Goal: Transaction & Acquisition: Purchase product/service

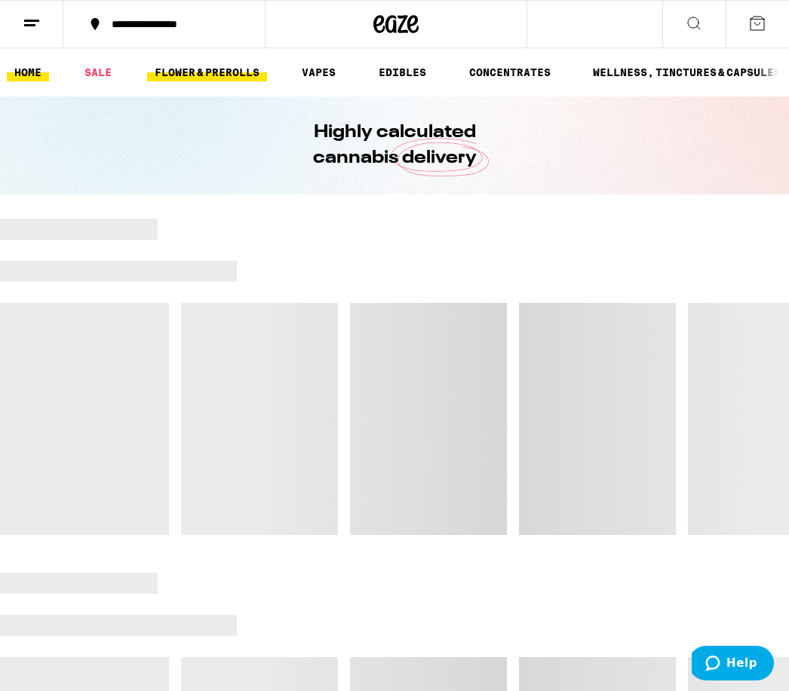
click at [216, 78] on link "FLOWER & PREROLLS" at bounding box center [207, 72] width 120 height 18
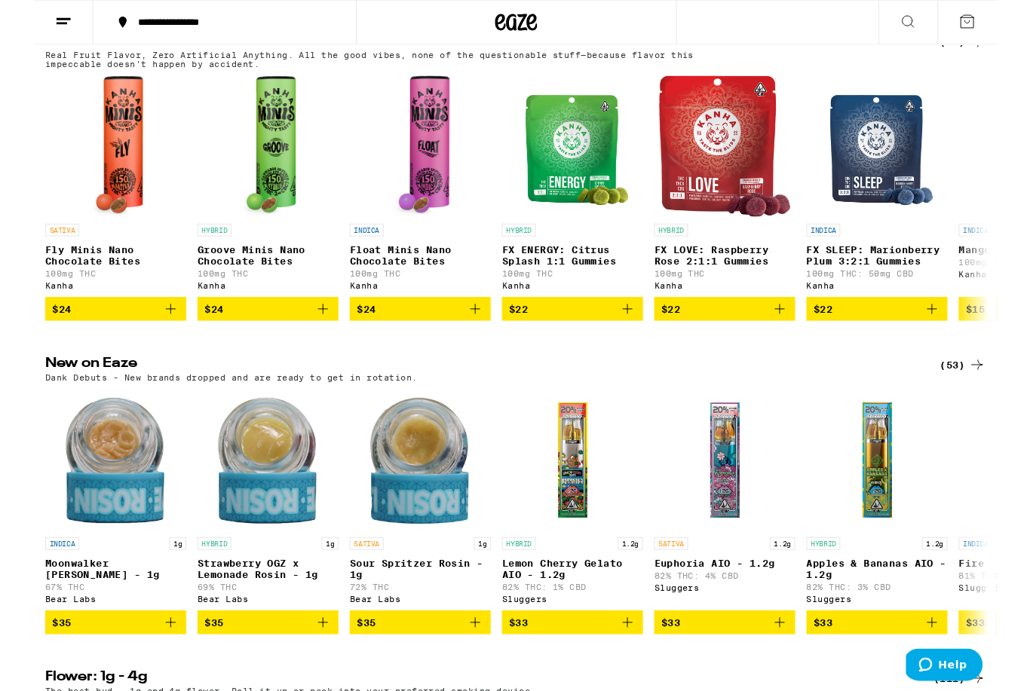
scroll to position [1045, 0]
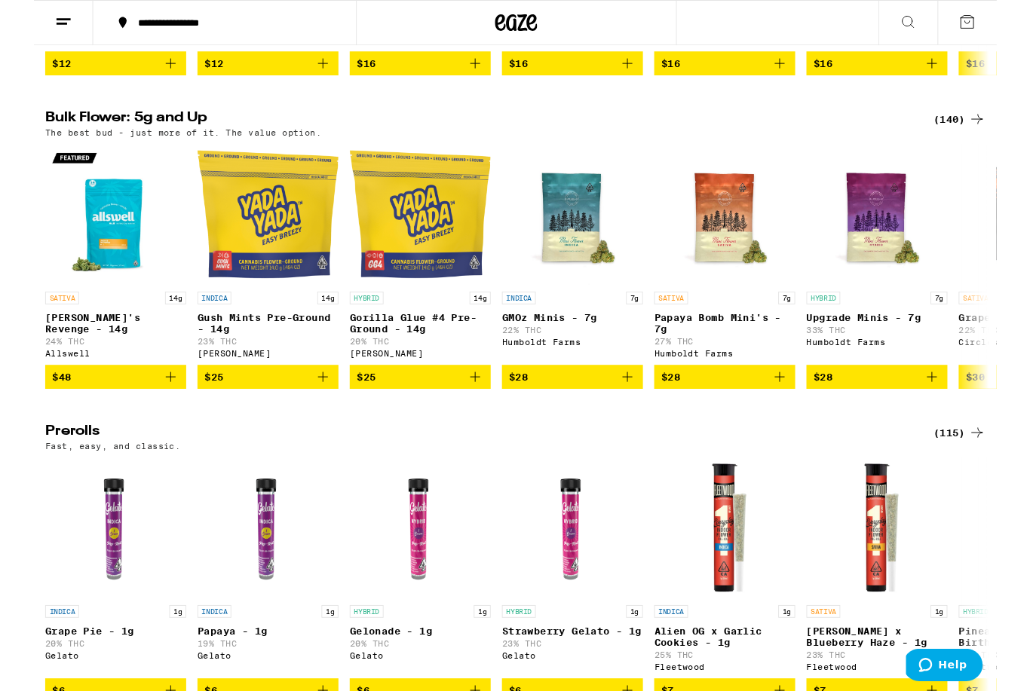
scroll to position [426, 0]
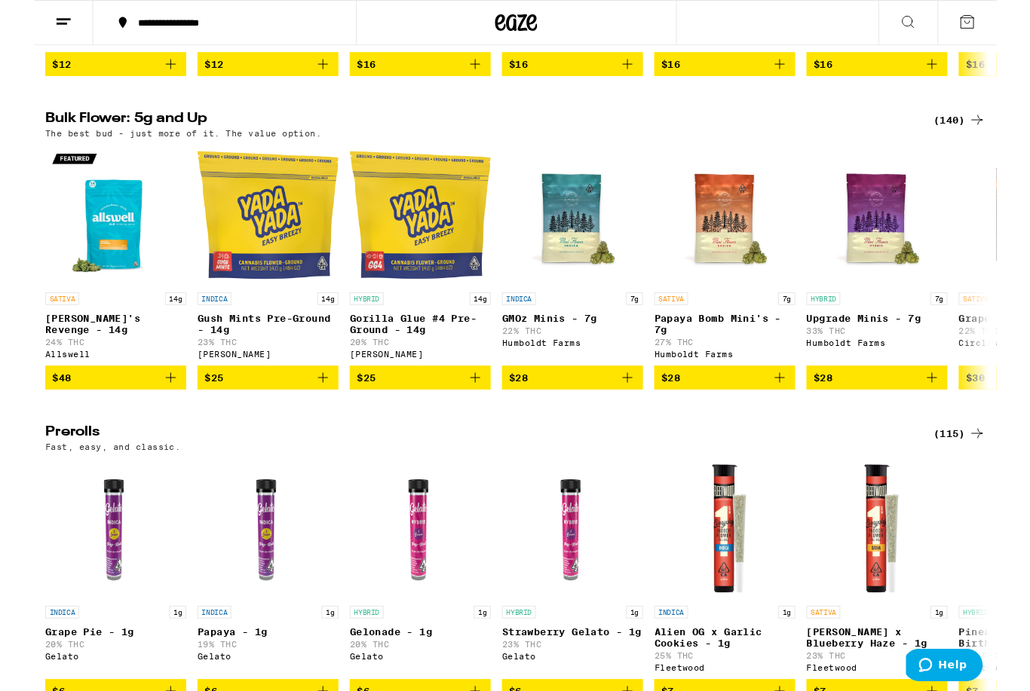
click at [788, 137] on div "(140)" at bounding box center [990, 128] width 56 height 18
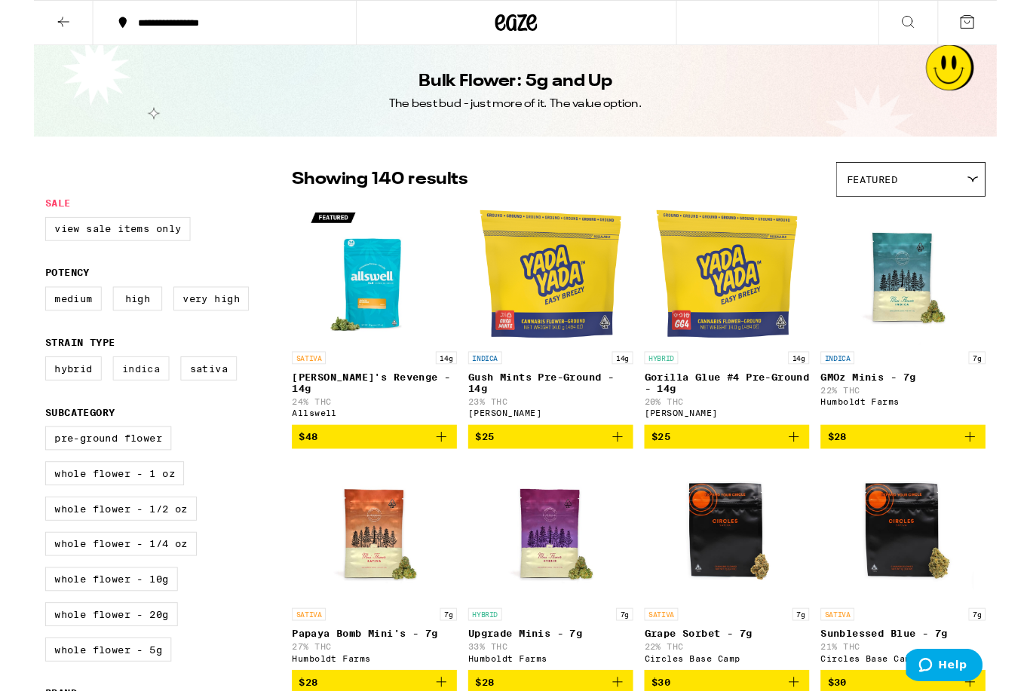
click at [130, 407] on label "Indica" at bounding box center [114, 395] width 60 height 26
click at [16, 385] on input "Indica" at bounding box center [15, 384] width 1 height 1
checkbox input "true"
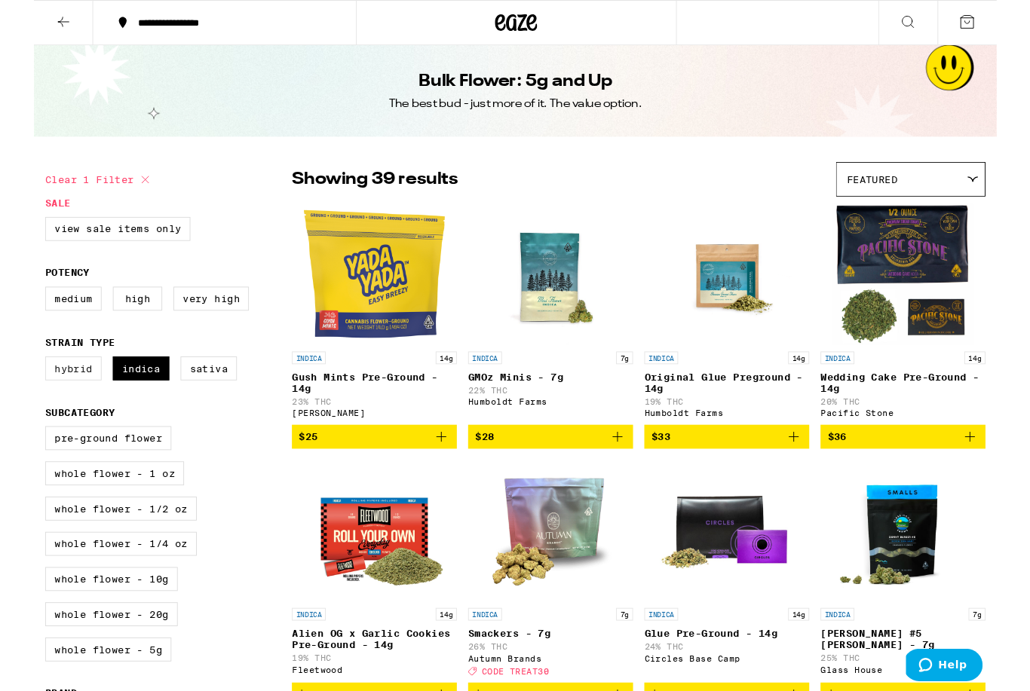
click at [41, 399] on label "Hybrid" at bounding box center [42, 395] width 60 height 26
click at [16, 385] on input "Hybrid" at bounding box center [15, 384] width 1 height 1
checkbox input "true"
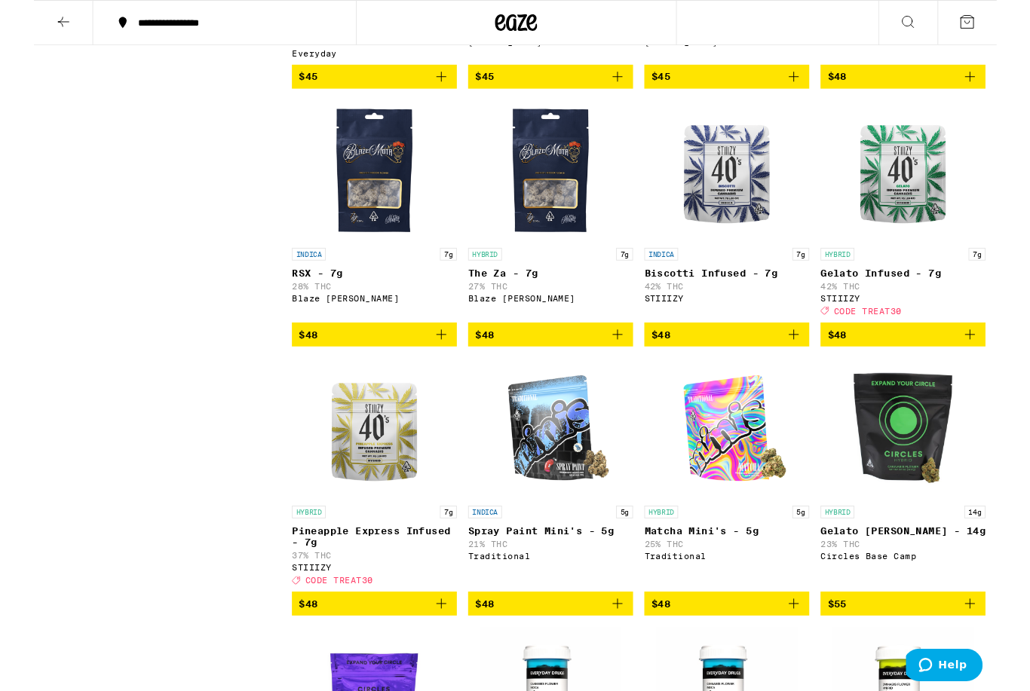
scroll to position [2036, 0]
click at [788, 258] on img "Open page for Gelato Infused - 7g from STIIIZY" at bounding box center [929, 182] width 151 height 151
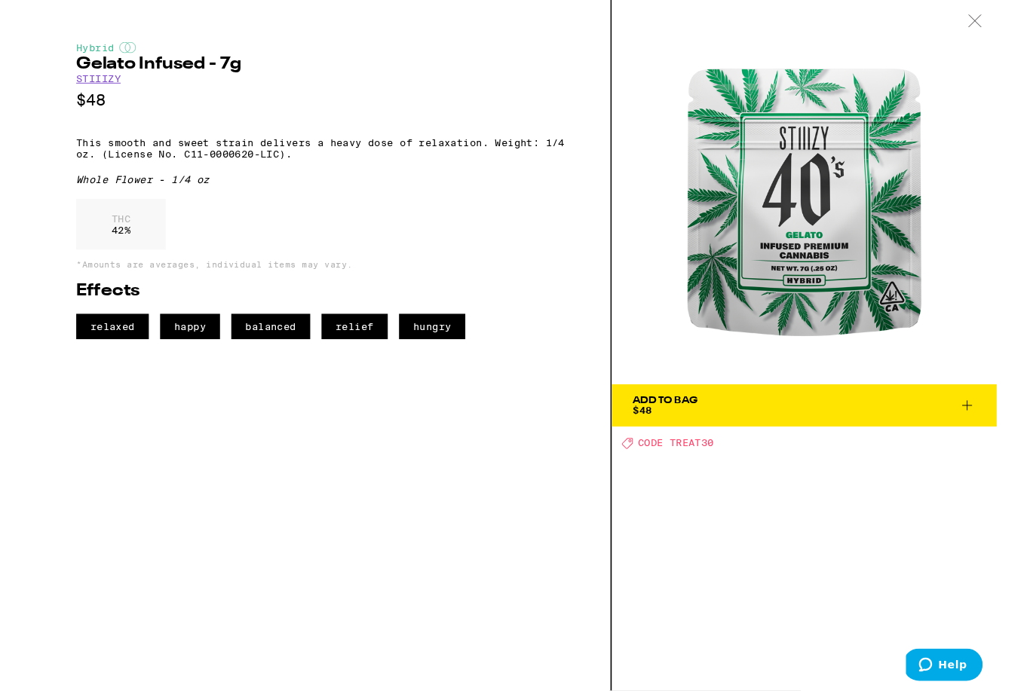
scroll to position [2037, 0]
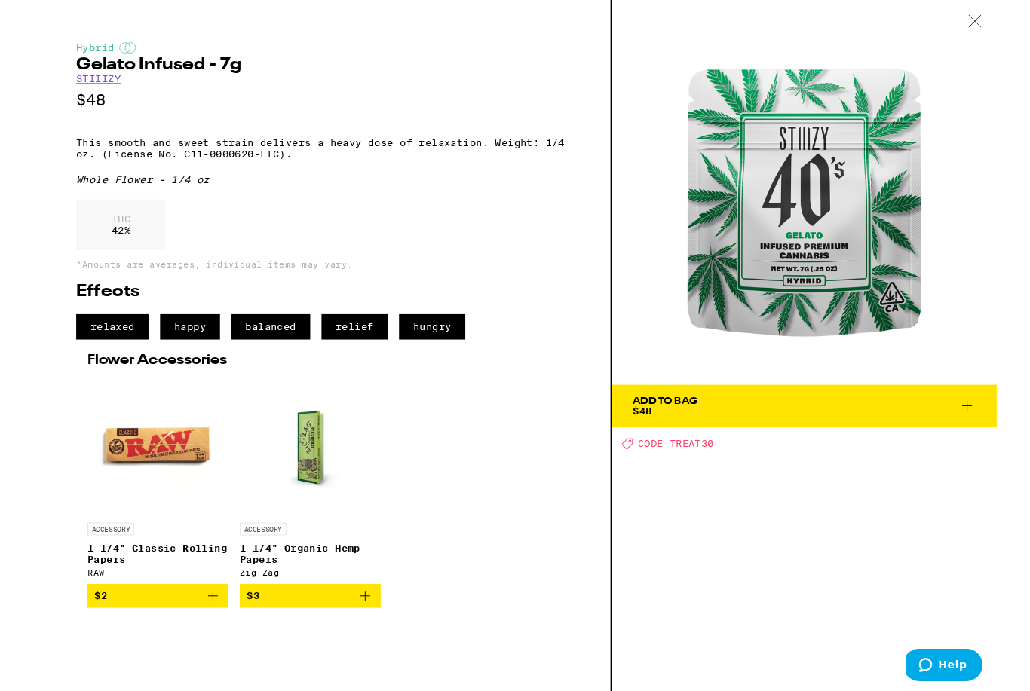
click at [788, 16] on icon at bounding box center [1006, 23] width 15 height 14
